Goal: Task Accomplishment & Management: Use online tool/utility

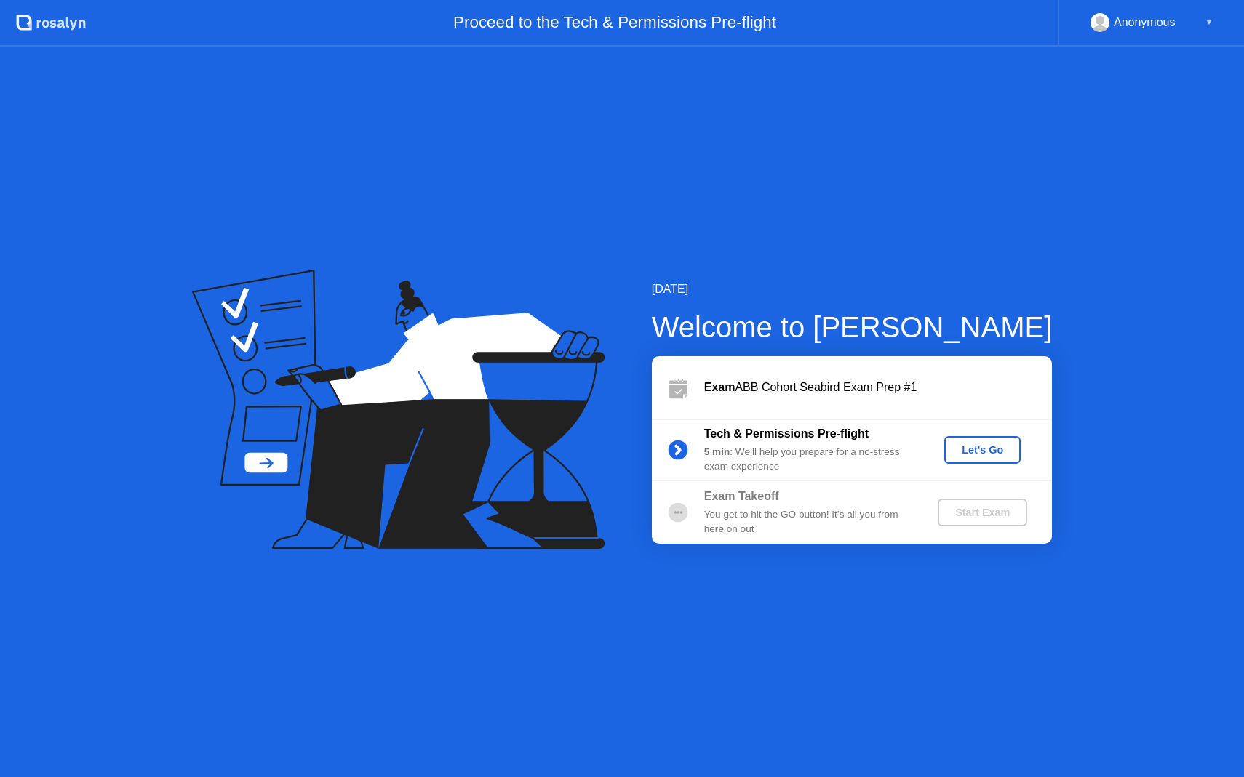
click at [977, 450] on div "Let's Go" at bounding box center [982, 450] width 65 height 12
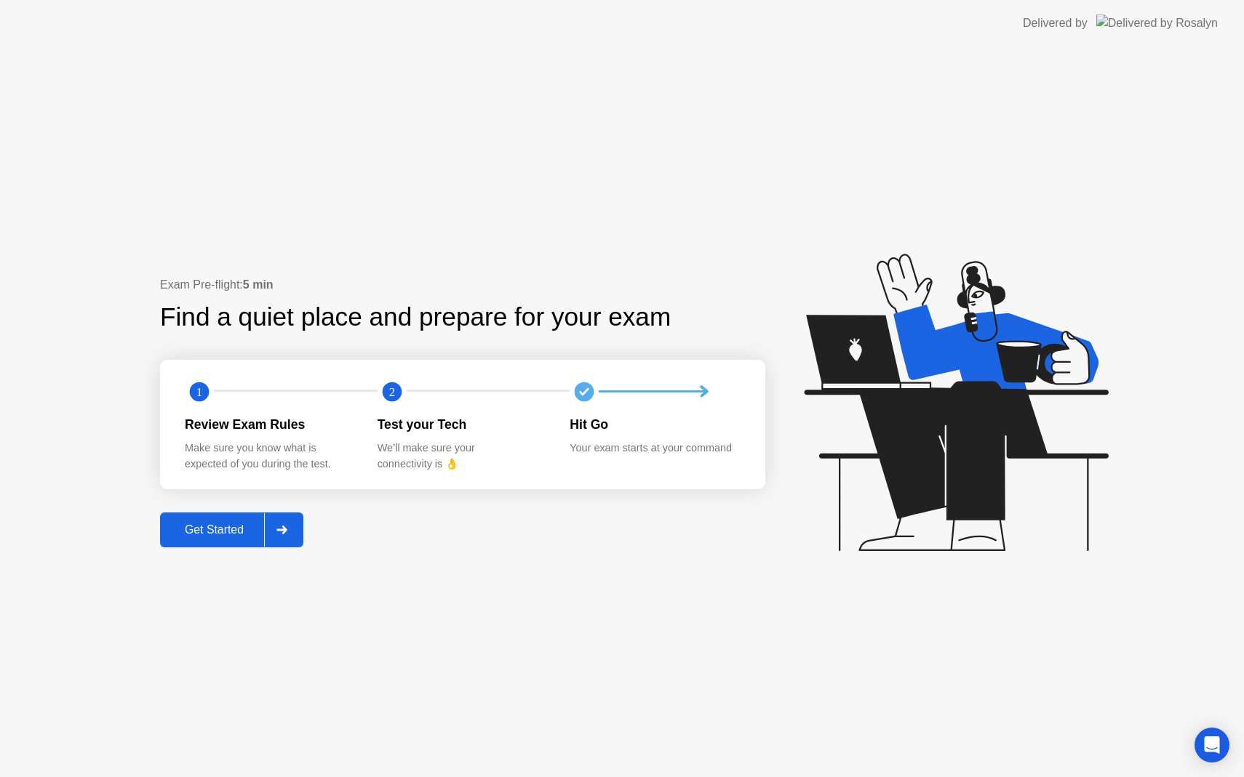
click at [221, 537] on div "Get Started" at bounding box center [214, 530] width 100 height 13
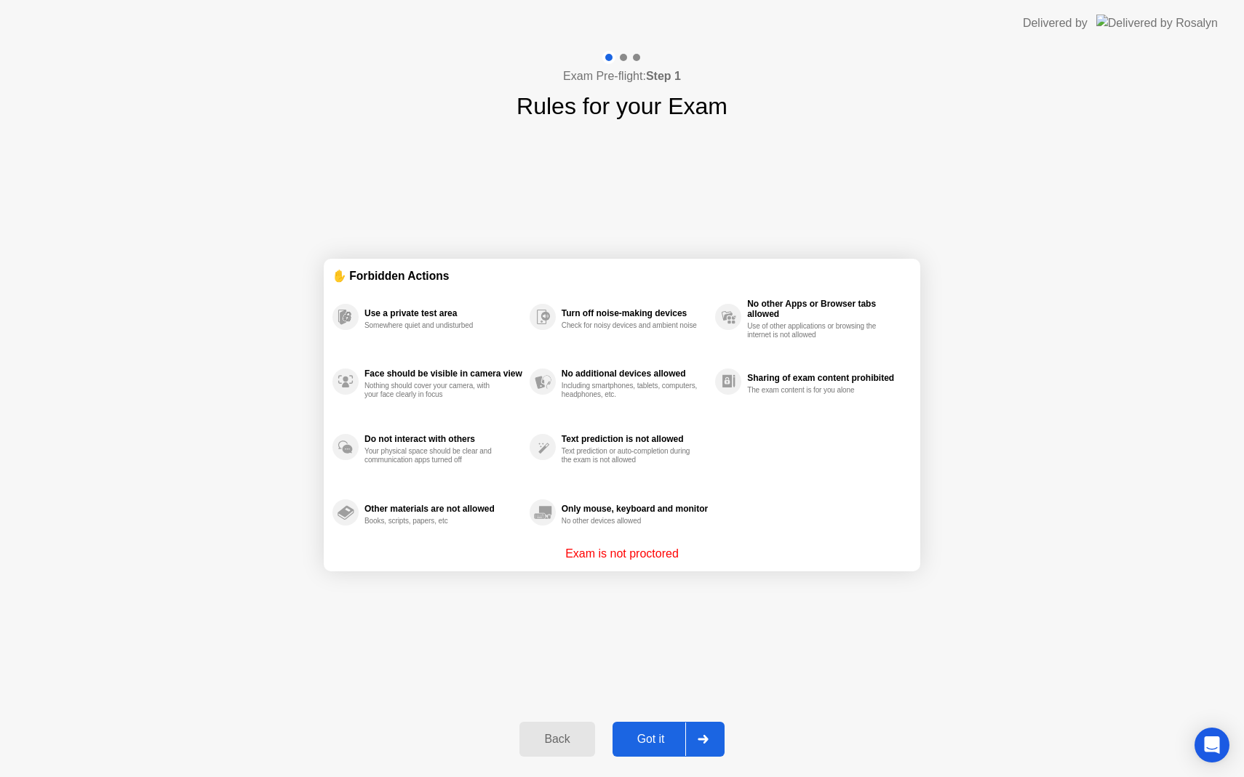
click at [645, 734] on div "Got it" at bounding box center [651, 739] width 68 height 13
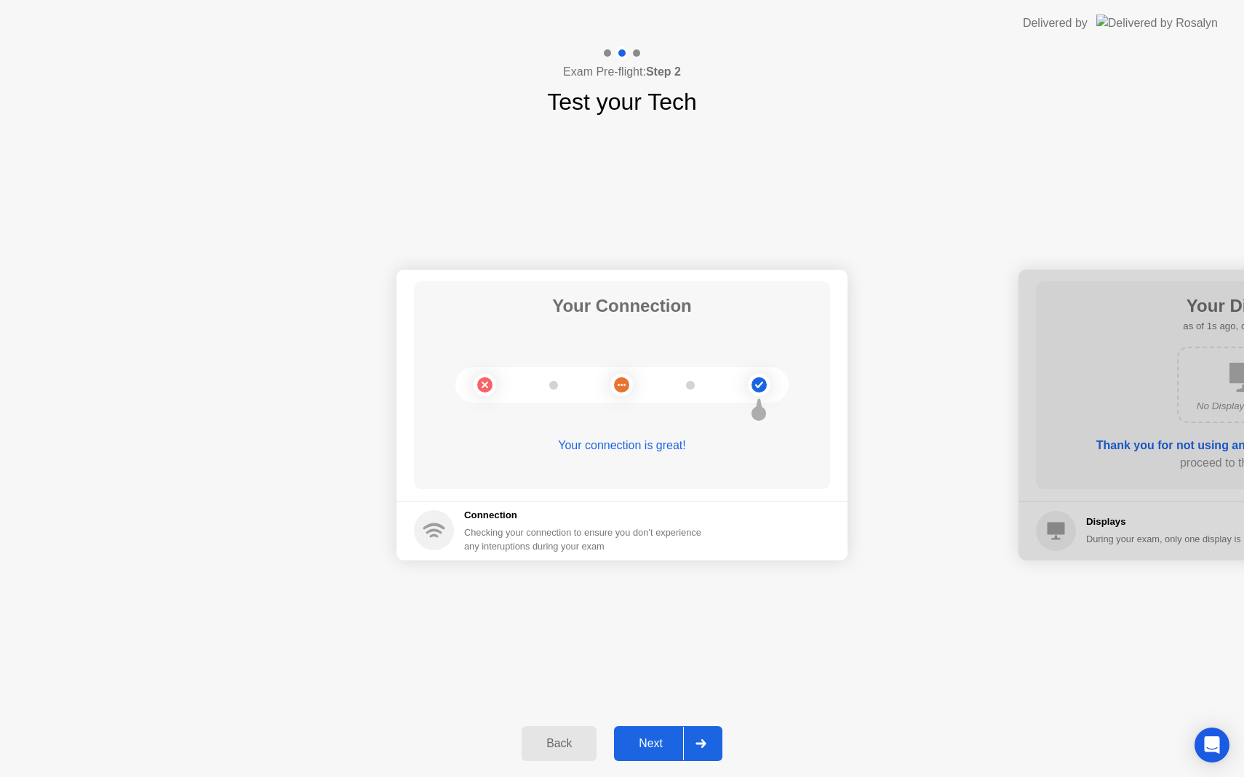
click at [652, 739] on div "Next" at bounding box center [650, 743] width 65 height 13
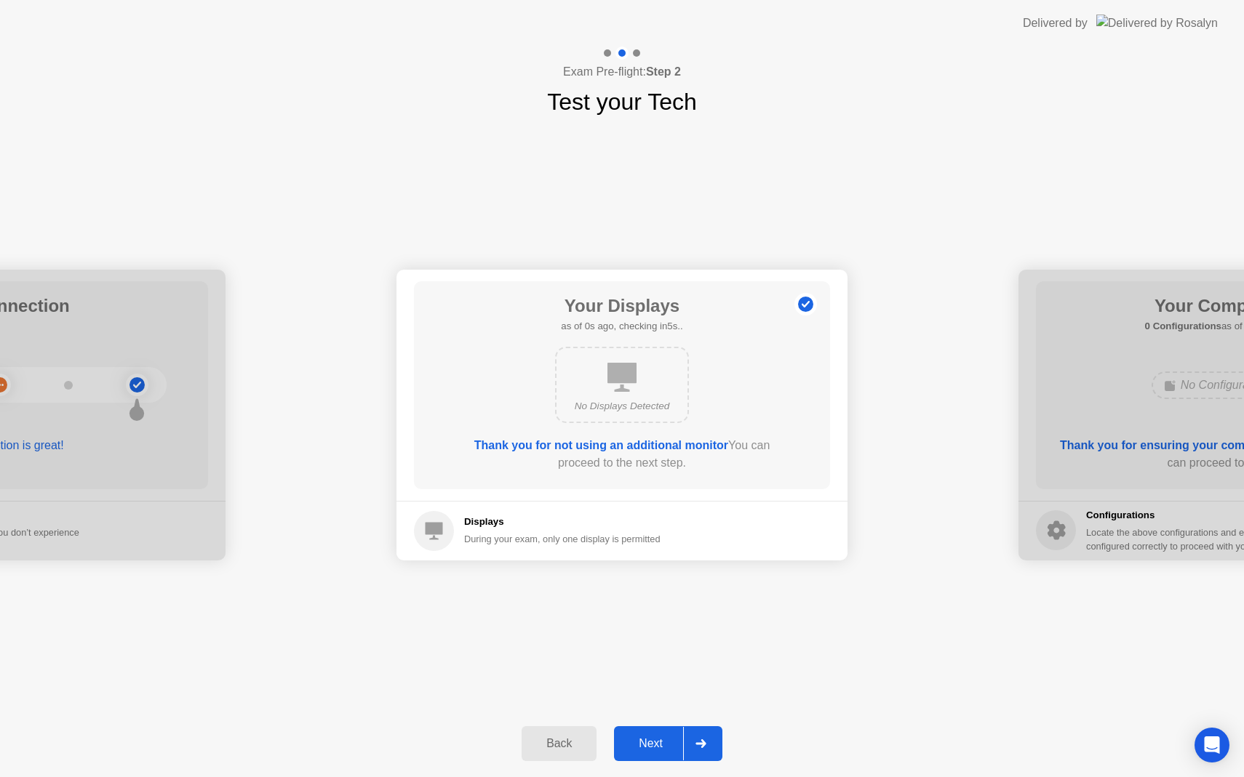
click at [652, 739] on div "Next" at bounding box center [650, 743] width 65 height 13
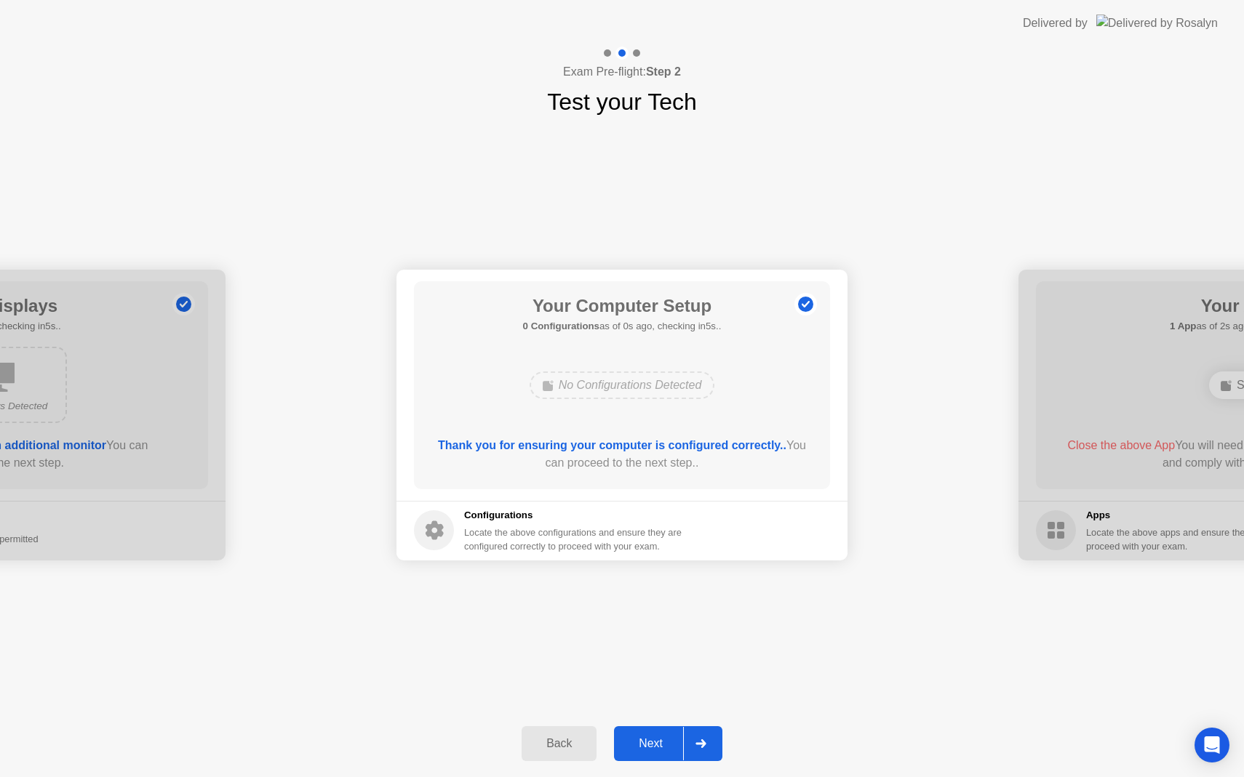
click at [652, 739] on div "Next" at bounding box center [650, 743] width 65 height 13
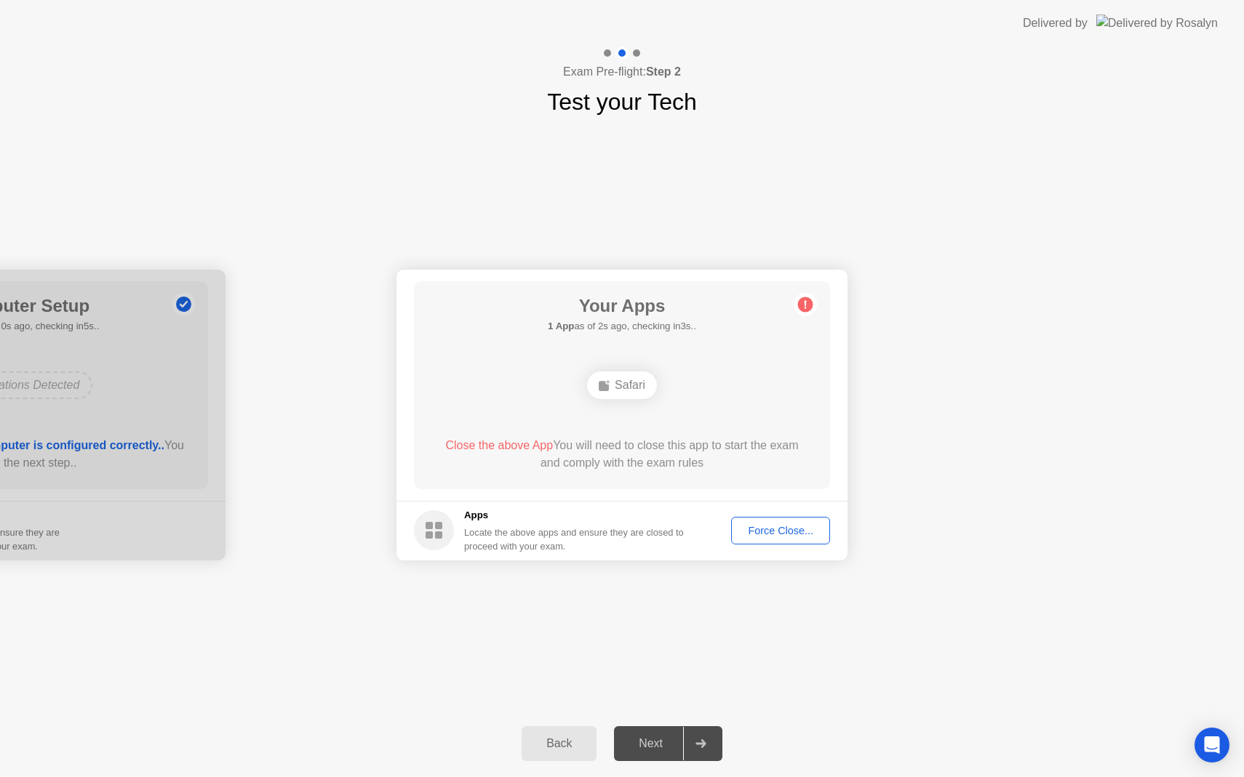
click at [804, 529] on div "Force Close..." at bounding box center [780, 531] width 89 height 12
click at [782, 530] on div "Force Close..." at bounding box center [780, 531] width 89 height 12
click at [717, 777] on div at bounding box center [622, 777] width 1244 height 0
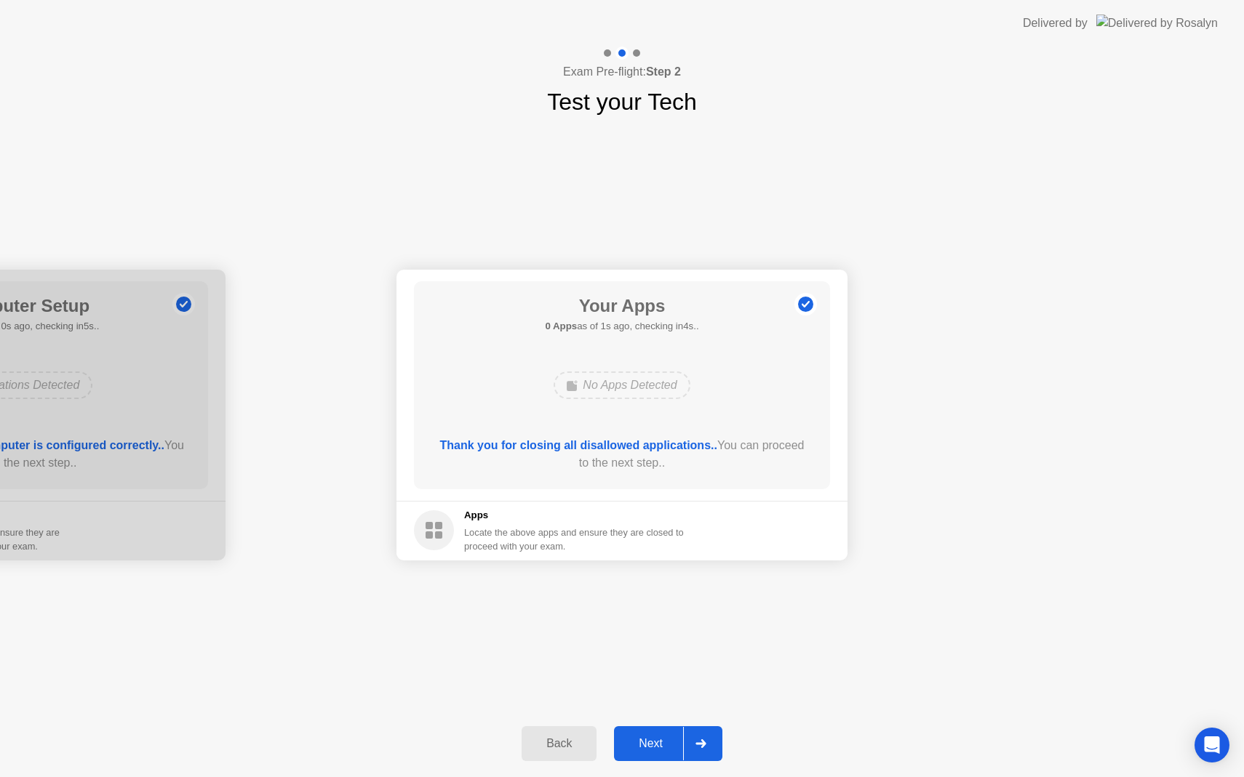
click at [646, 737] on div "Next" at bounding box center [650, 743] width 65 height 13
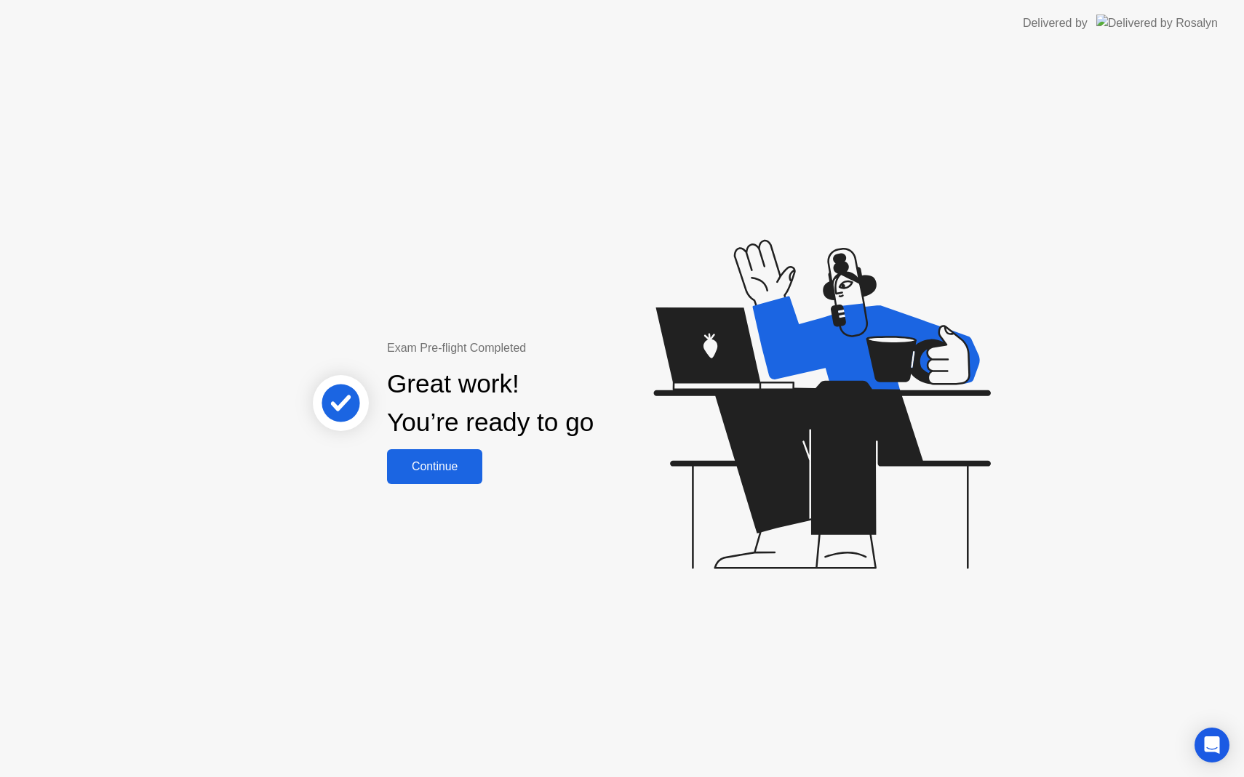
click at [448, 460] on div "Continue" at bounding box center [434, 466] width 87 height 13
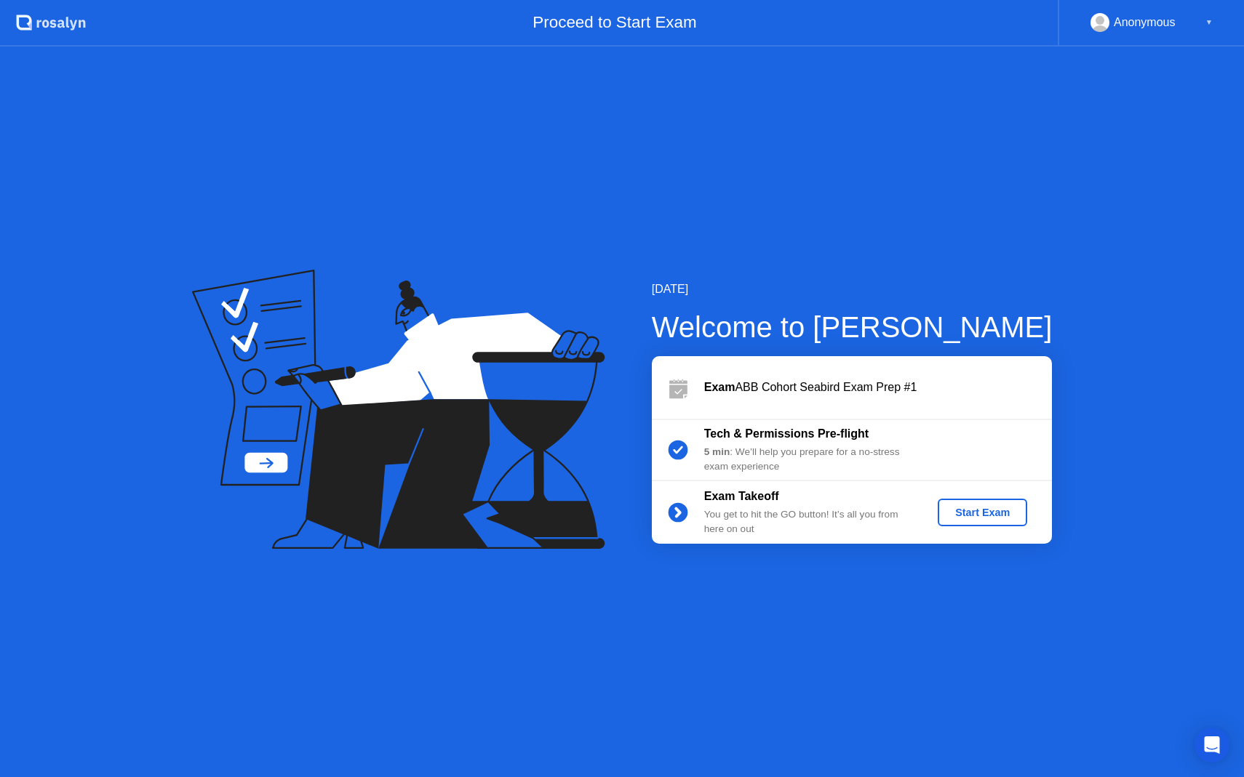
click at [988, 508] on div "Start Exam" at bounding box center [982, 513] width 78 height 12
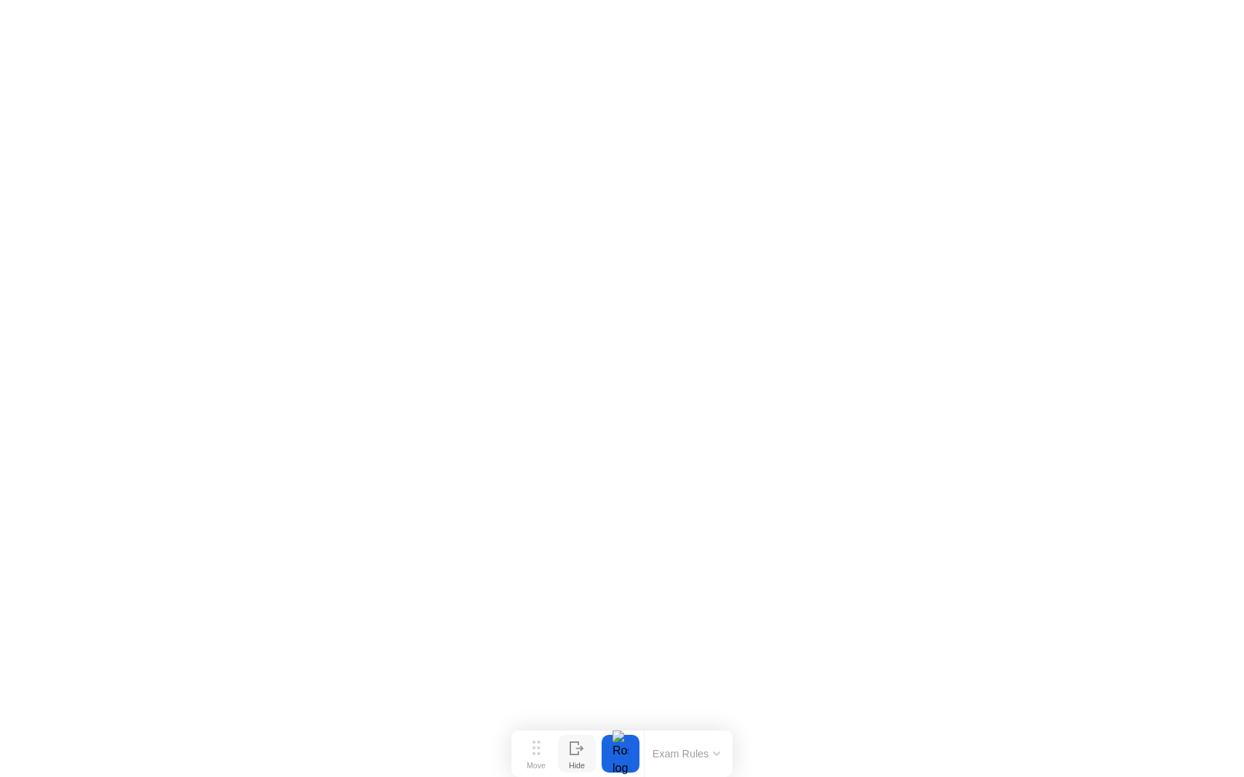
click at [568, 748] on button "Hide" at bounding box center [577, 754] width 38 height 38
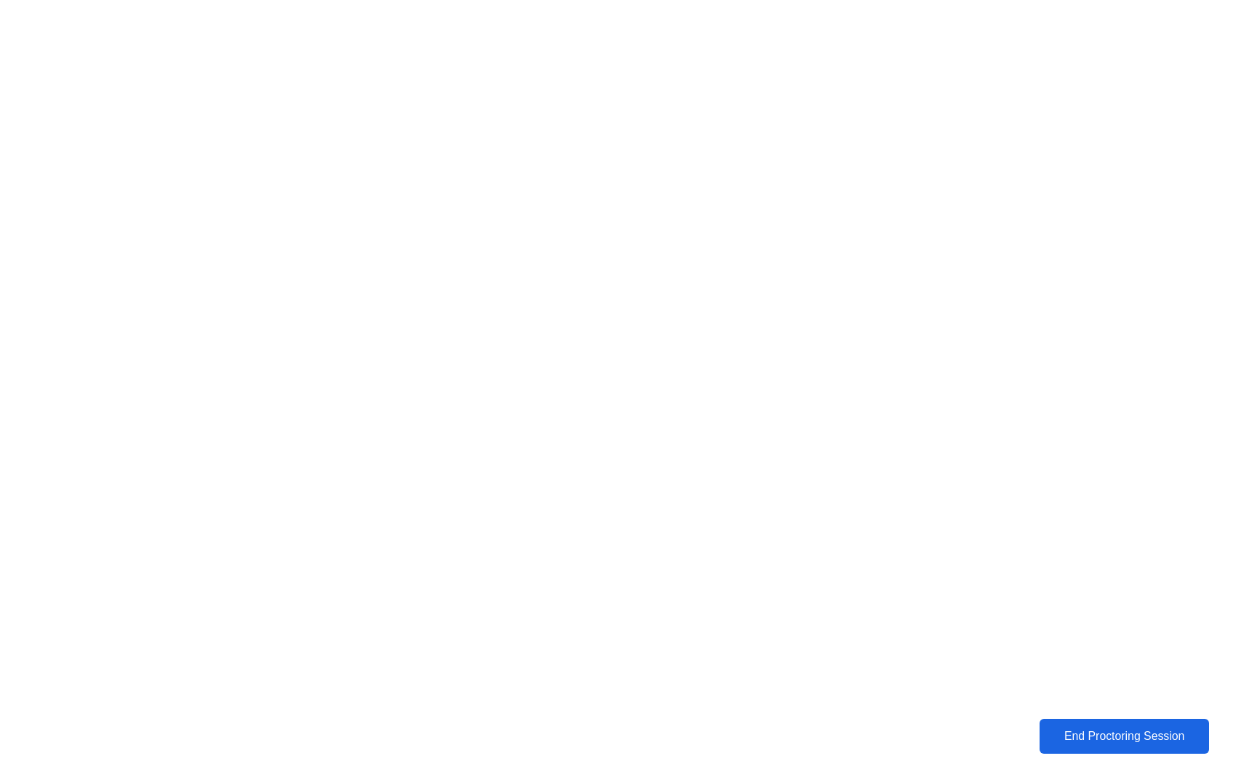
click at [1077, 737] on div "End Proctoring Session" at bounding box center [1123, 736] width 165 height 13
